Goal: Task Accomplishment & Management: Manage account settings

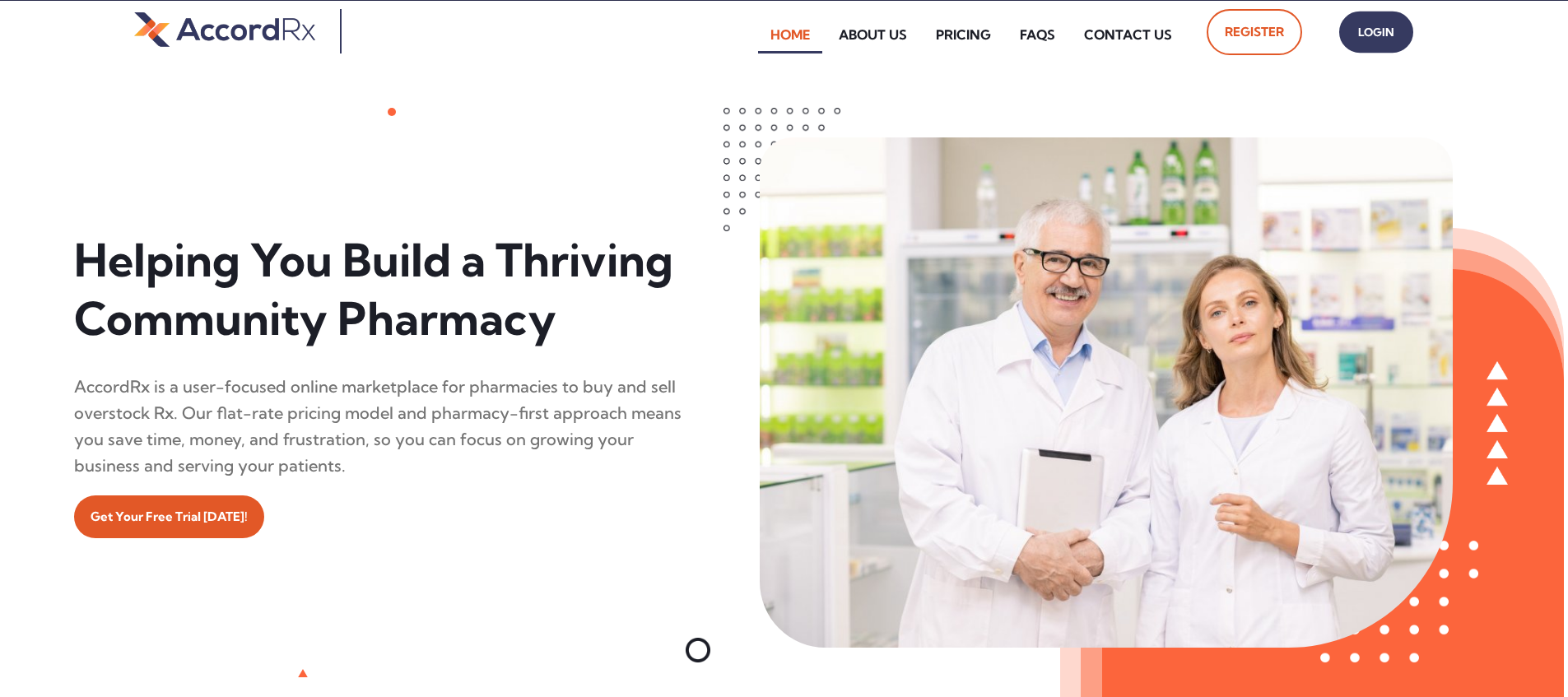
click at [752, 39] on span "Login" at bounding box center [1376, 32] width 41 height 23
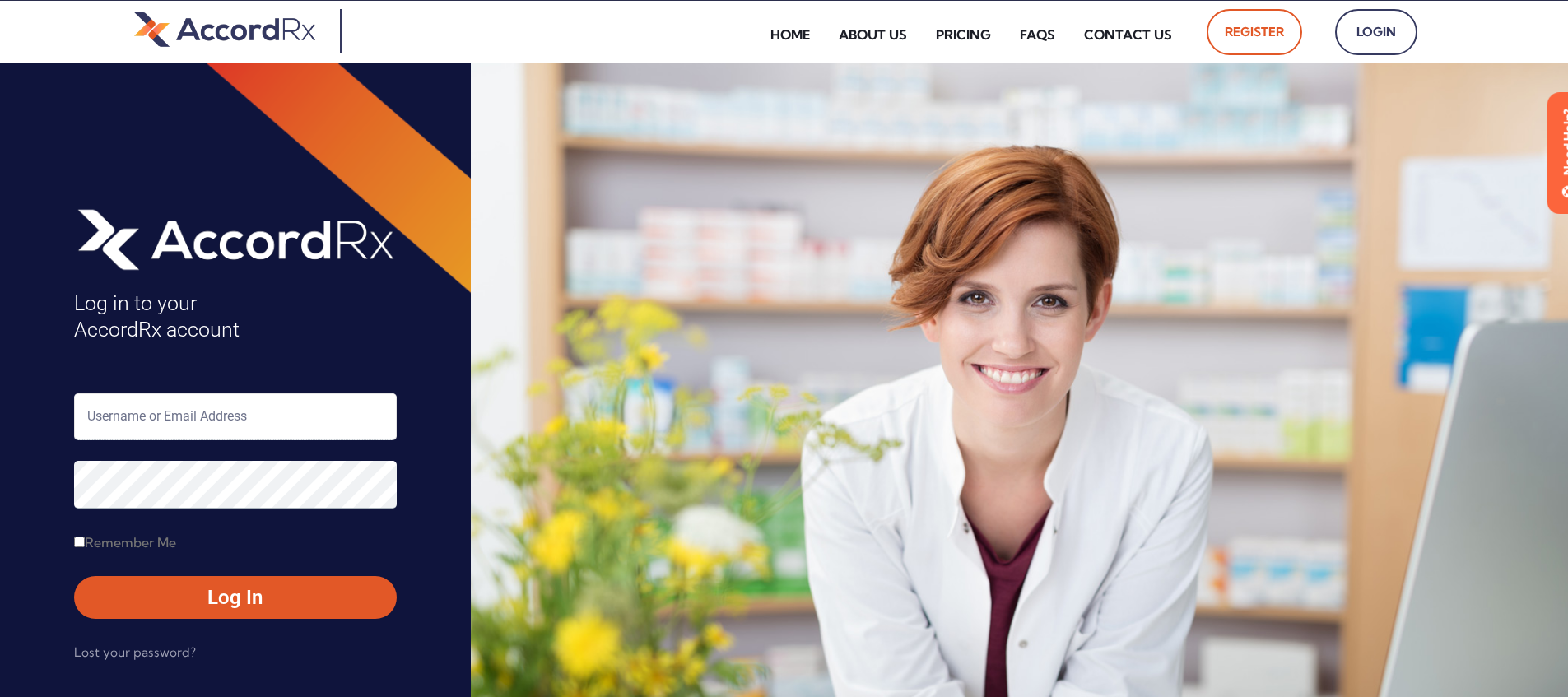
click at [142, 412] on input "text" at bounding box center [235, 417] width 322 height 47
type input "ARX-[PERSON_NAME]"
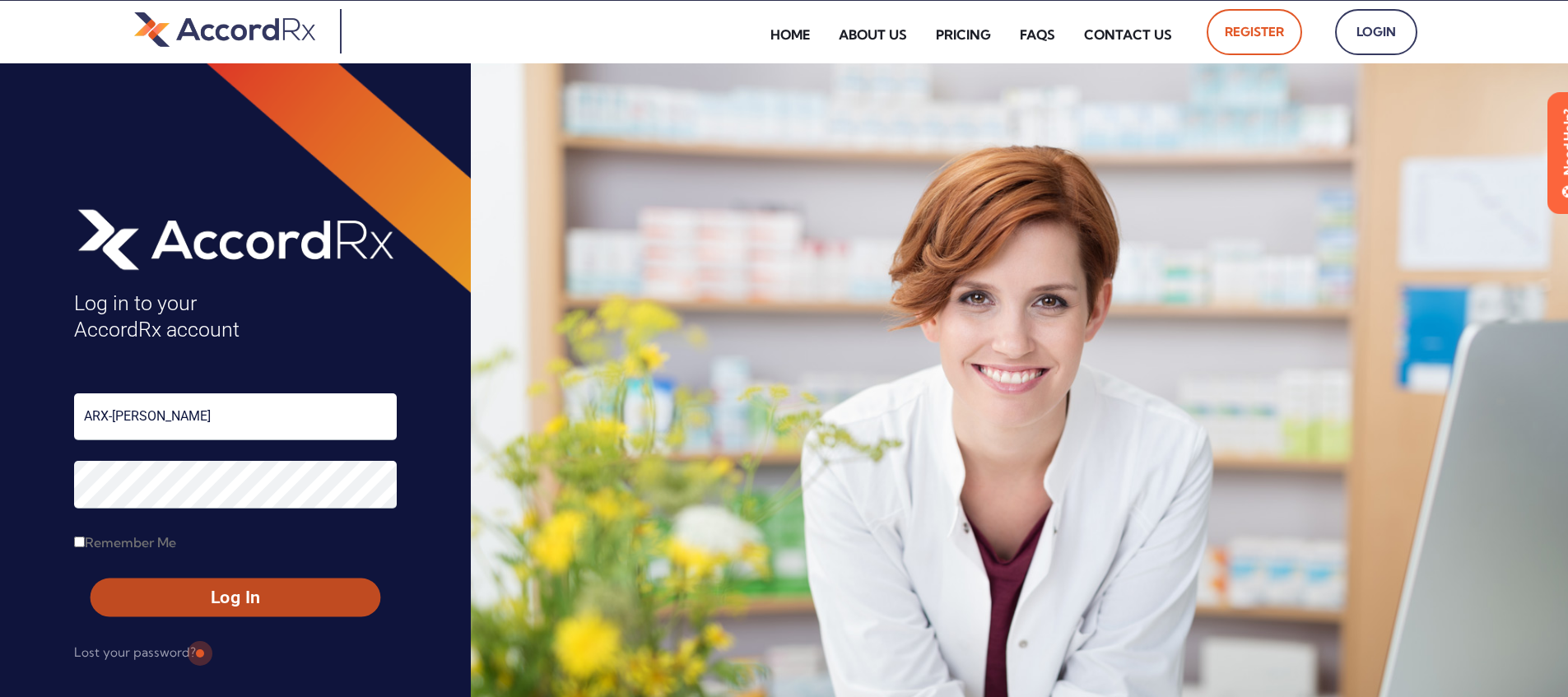
click at [197, 592] on span "Log In" at bounding box center [235, 597] width 260 height 23
